Goal: Transaction & Acquisition: Purchase product/service

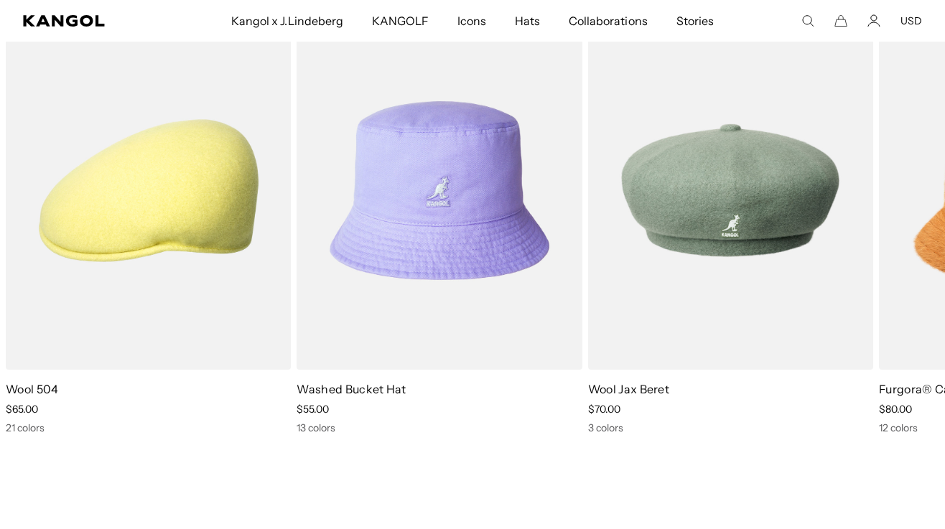
scroll to position [0, 296]
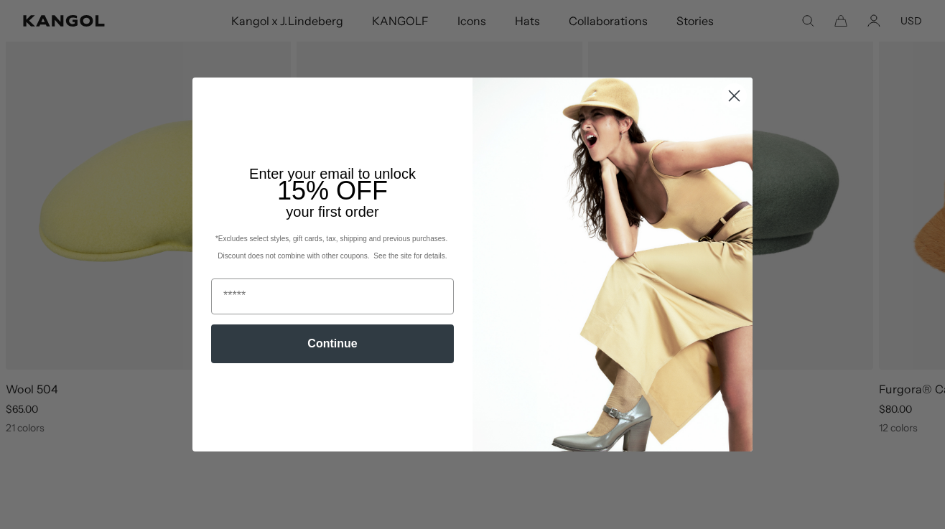
click at [730, 91] on icon "Close dialog" at bounding box center [735, 96] width 10 height 10
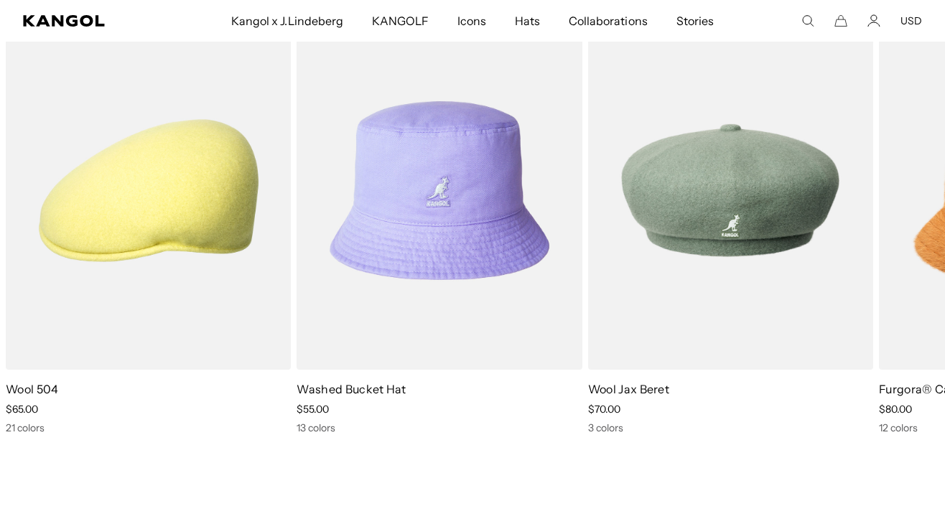
scroll to position [0, 0]
click at [910, 236] on icon at bounding box center [910, 234] width 23 height 23
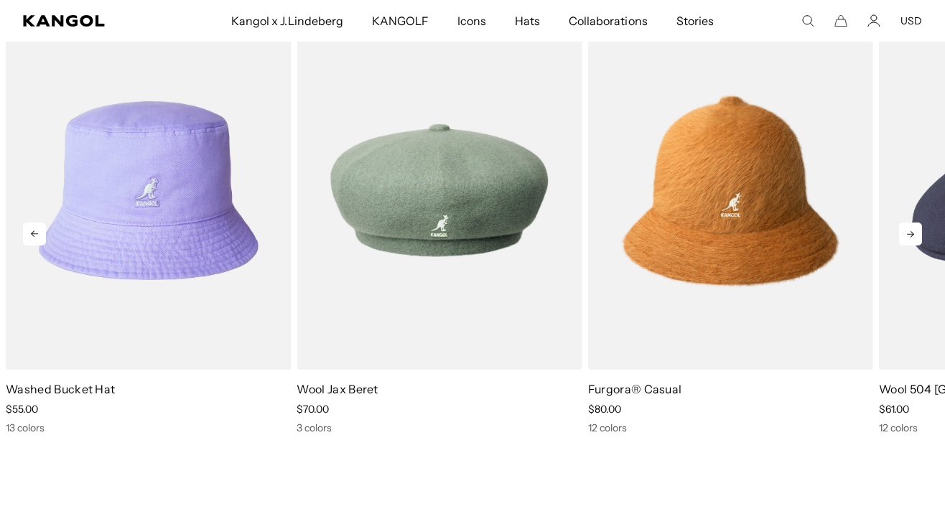
click at [910, 236] on icon at bounding box center [910, 234] width 23 height 23
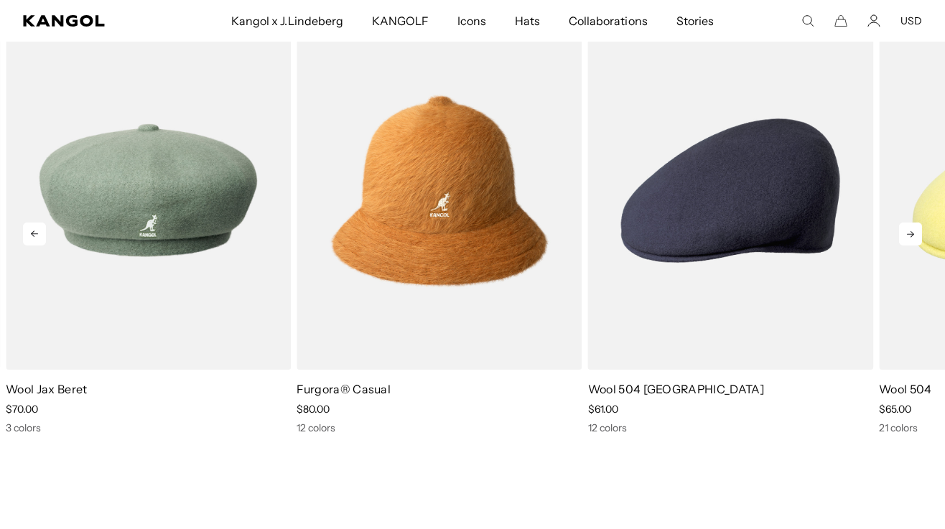
click at [910, 236] on icon at bounding box center [910, 234] width 23 height 23
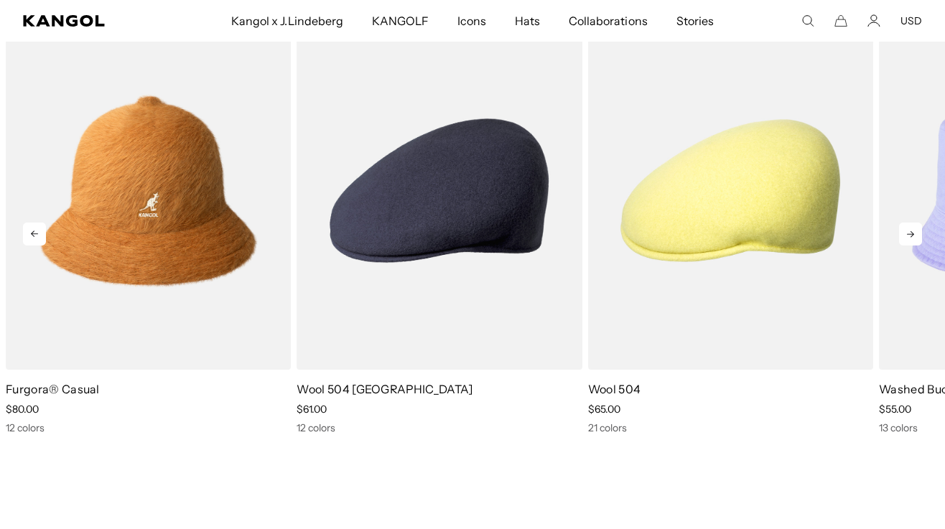
click at [910, 236] on icon at bounding box center [910, 234] width 23 height 23
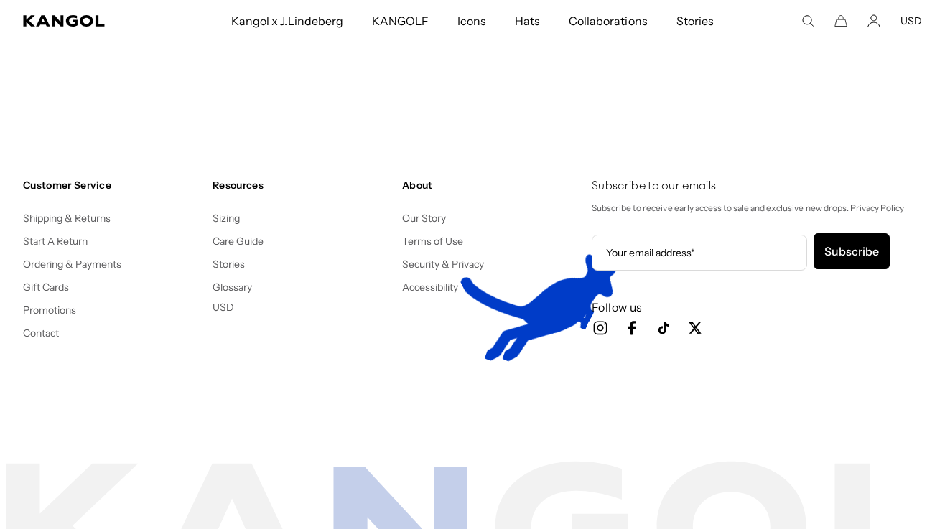
scroll to position [2219, 0]
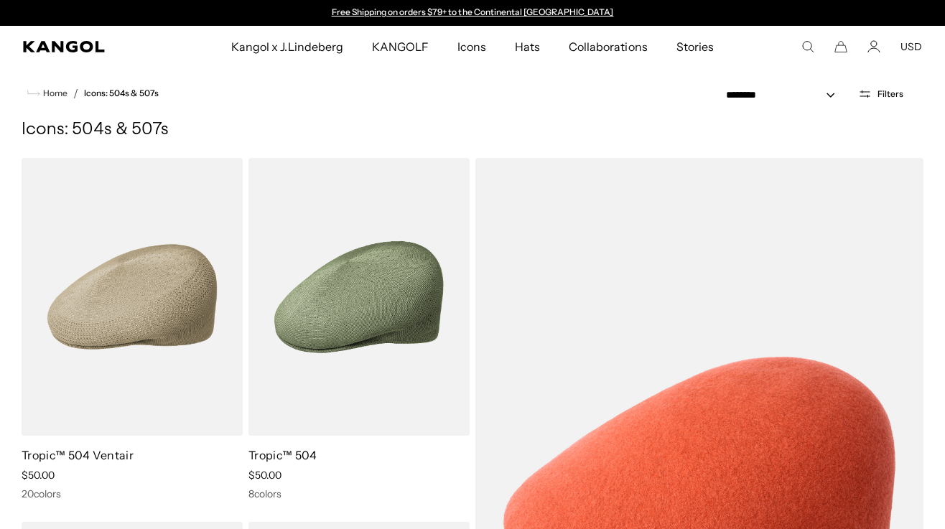
click at [909, 48] on button "USD" at bounding box center [912, 46] width 22 height 13
click at [906, 53] on div "USD USD EUR" at bounding box center [912, 46] width 22 height 13
click at [907, 46] on comp-header "Kangol x J.Lindeberg Kangol x J.Lindeberg Men's Shop All Headwear Tops Outerwea…" at bounding box center [472, 47] width 945 height 42
click at [909, 47] on button "USD" at bounding box center [912, 46] width 22 height 13
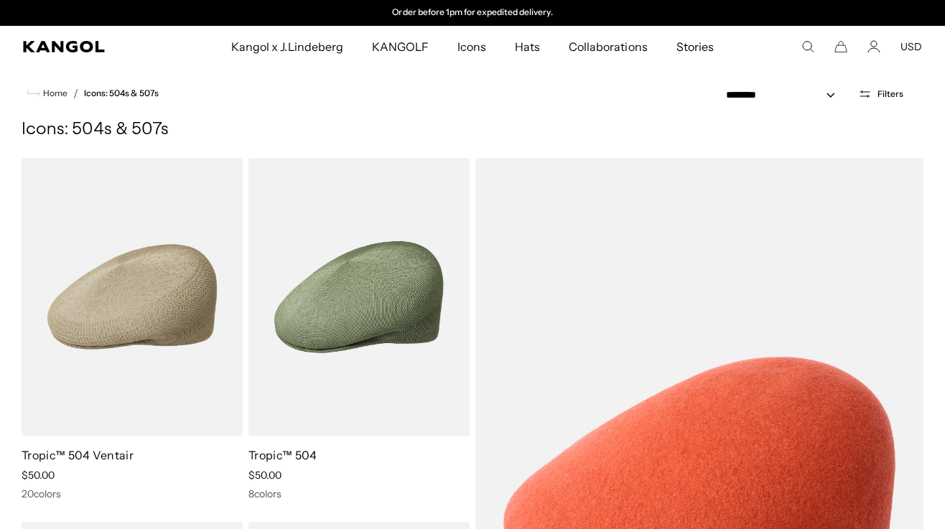
click at [909, 47] on button "USD" at bounding box center [912, 46] width 22 height 13
click at [911, 95] on link "EUR" at bounding box center [911, 94] width 20 height 13
